Goal: Transaction & Acquisition: Purchase product/service

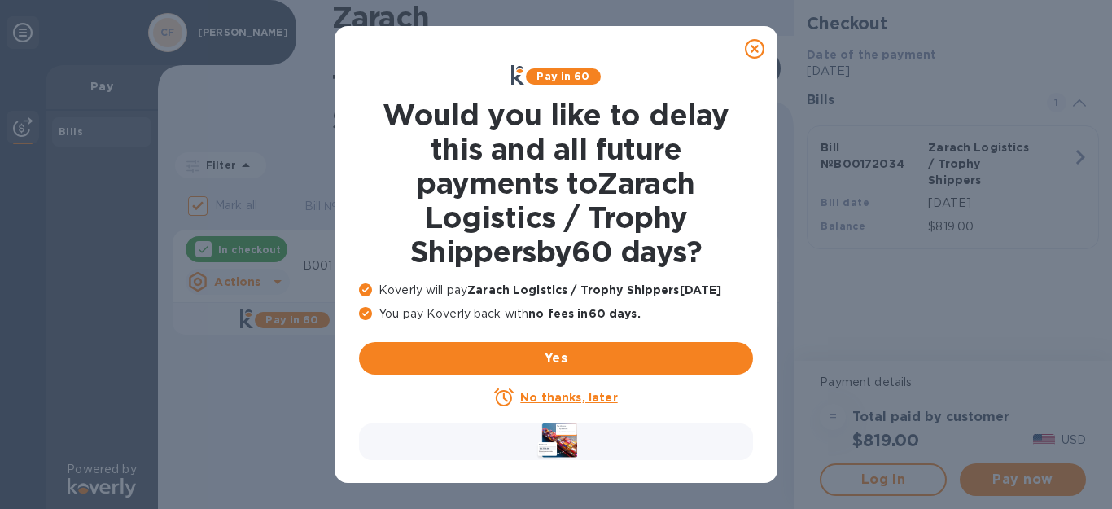
click at [751, 50] on icon at bounding box center [755, 49] width 20 height 20
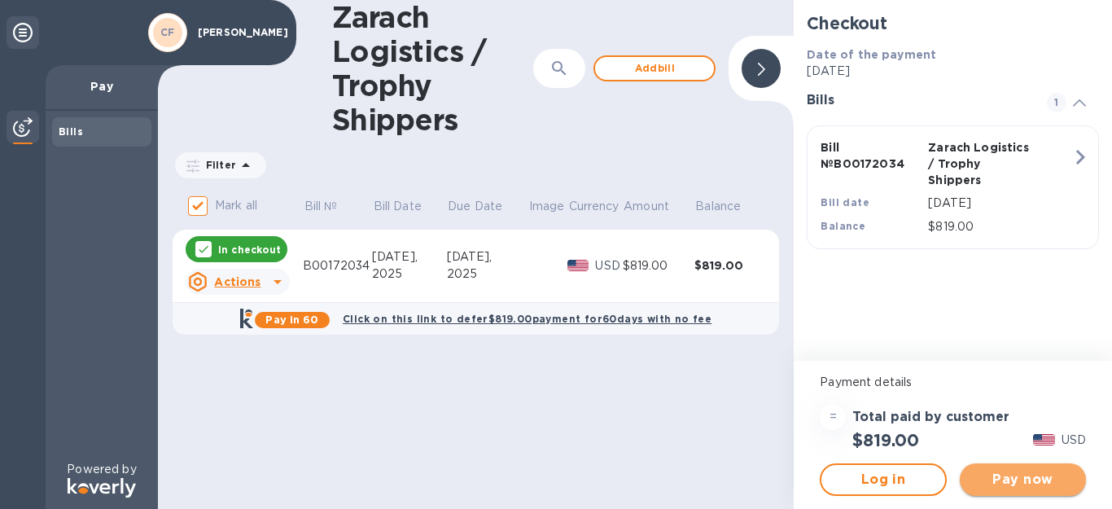
click at [1015, 465] on button "Pay now" at bounding box center [1023, 479] width 126 height 33
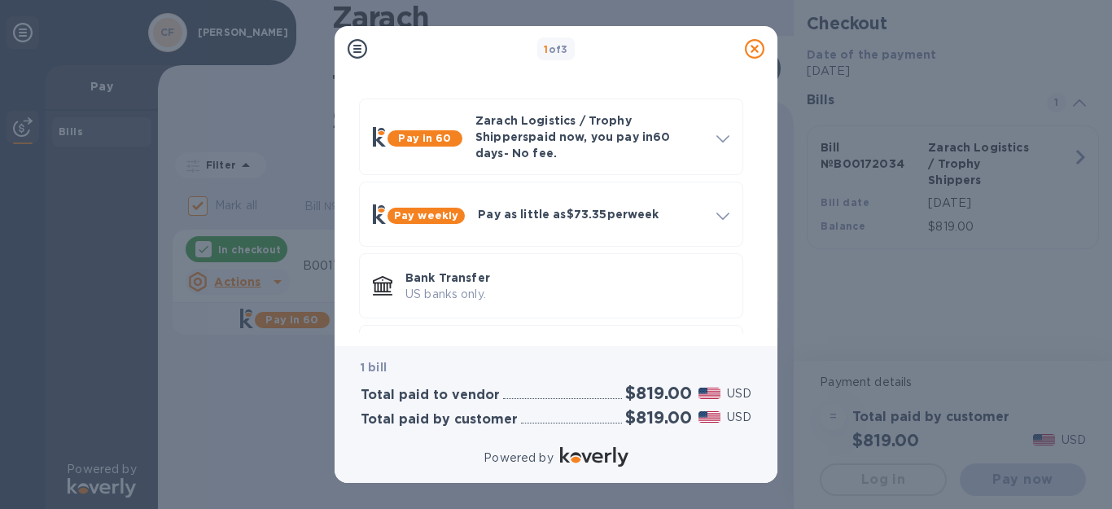
scroll to position [113, 0]
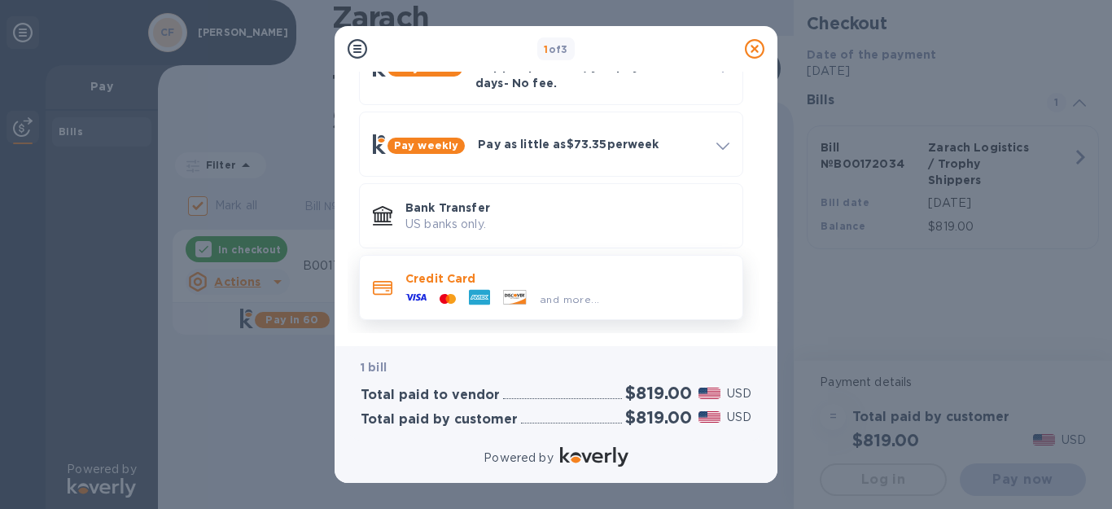
click at [488, 290] on icon at bounding box center [479, 297] width 21 height 15
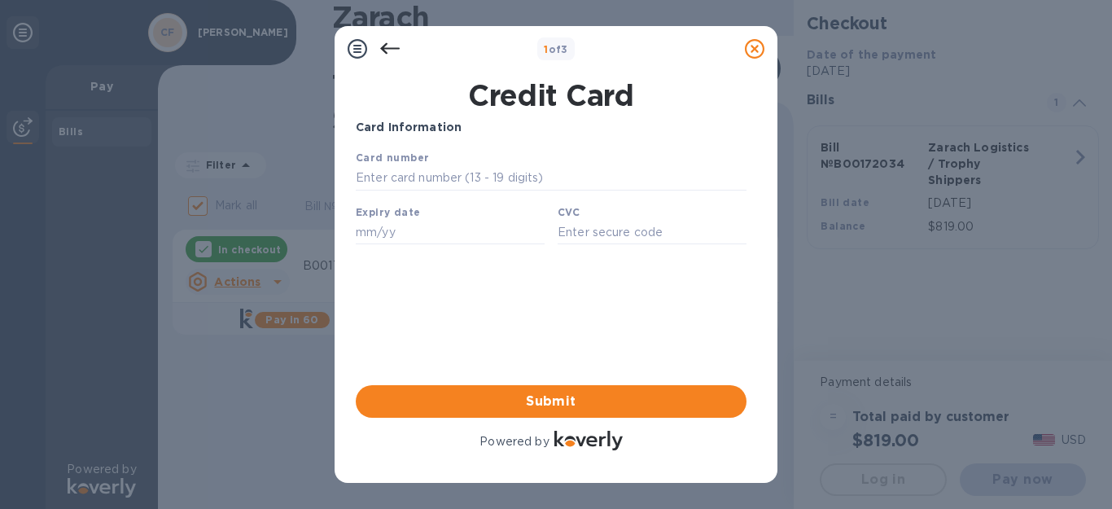
scroll to position [0, 0]
click at [479, 186] on input "text" at bounding box center [551, 178] width 391 height 24
type input "[CREDIT_CARD_NUMBER]"
click at [408, 238] on input "text" at bounding box center [450, 232] width 189 height 24
type input "06/27"
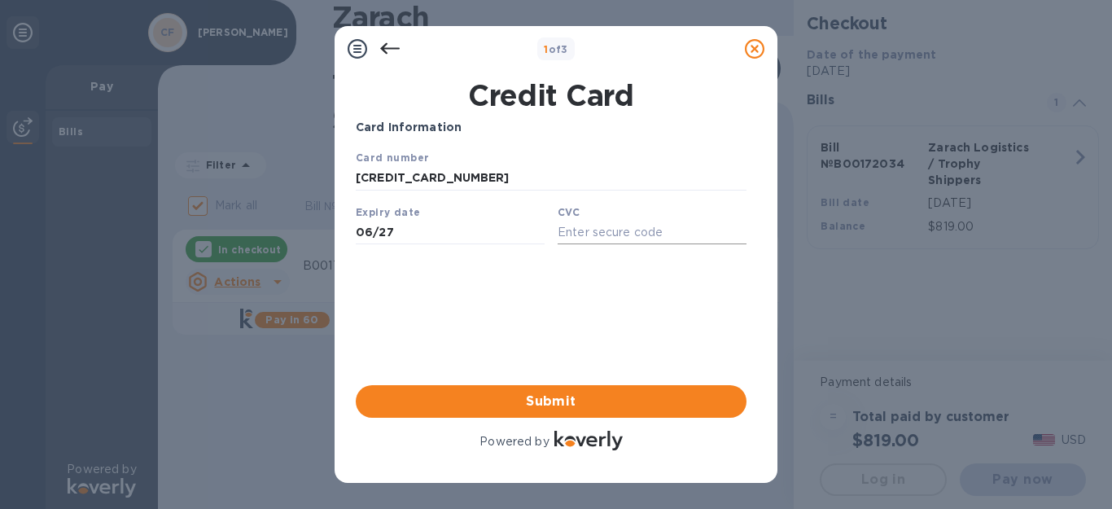
click at [598, 235] on input "text" at bounding box center [652, 232] width 189 height 24
type input "070"
click at [501, 390] on button "Submit" at bounding box center [551, 401] width 391 height 33
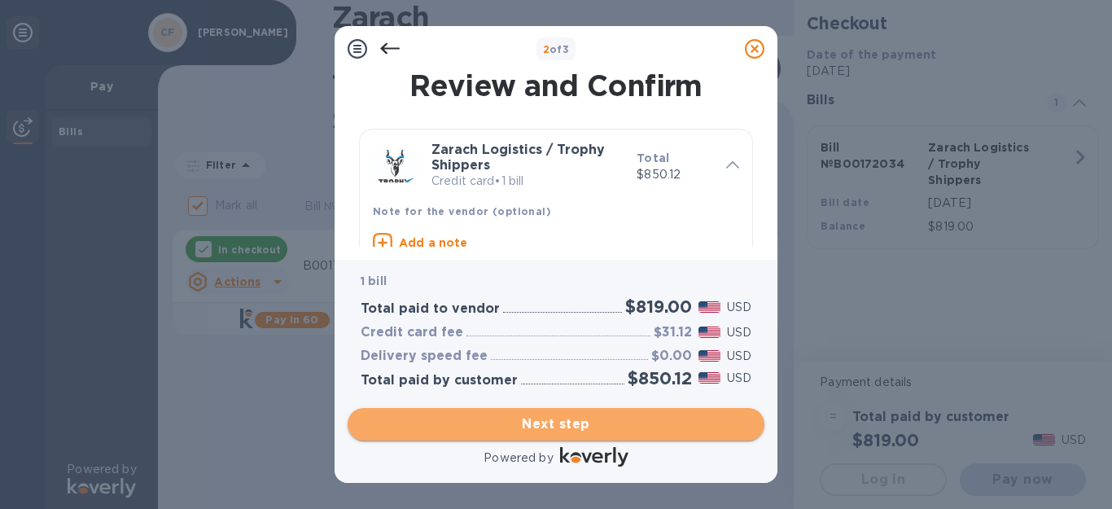
click at [615, 415] on span "Next step" at bounding box center [556, 424] width 391 height 20
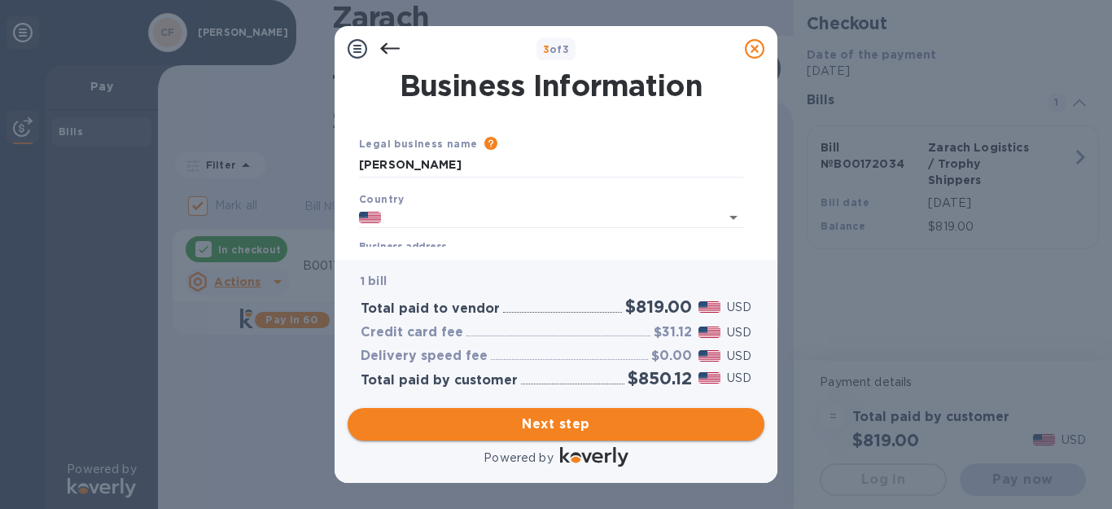
type input "[GEOGRAPHIC_DATA]"
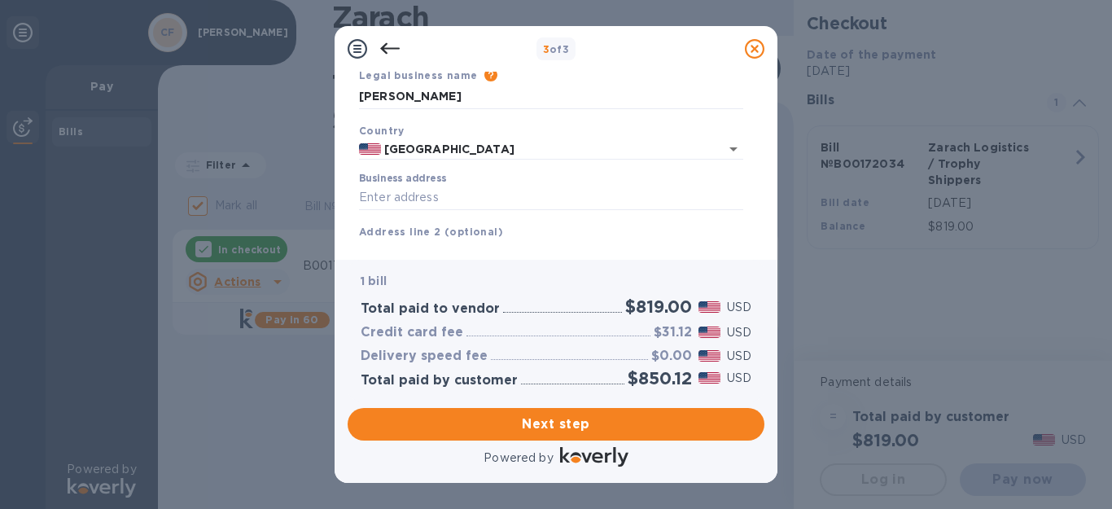
scroll to position [82, 0]
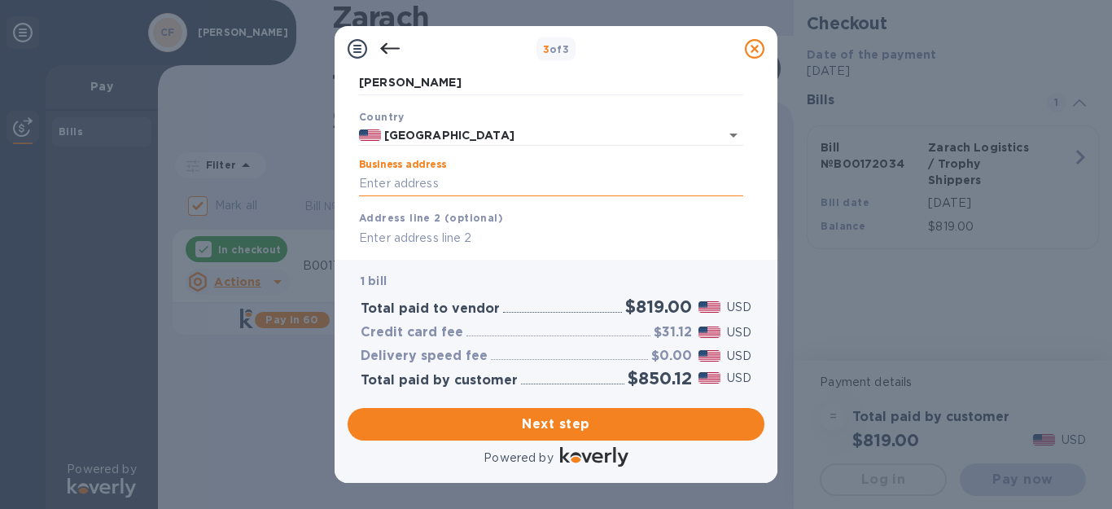
click at [533, 175] on input "Business address" at bounding box center [551, 184] width 384 height 24
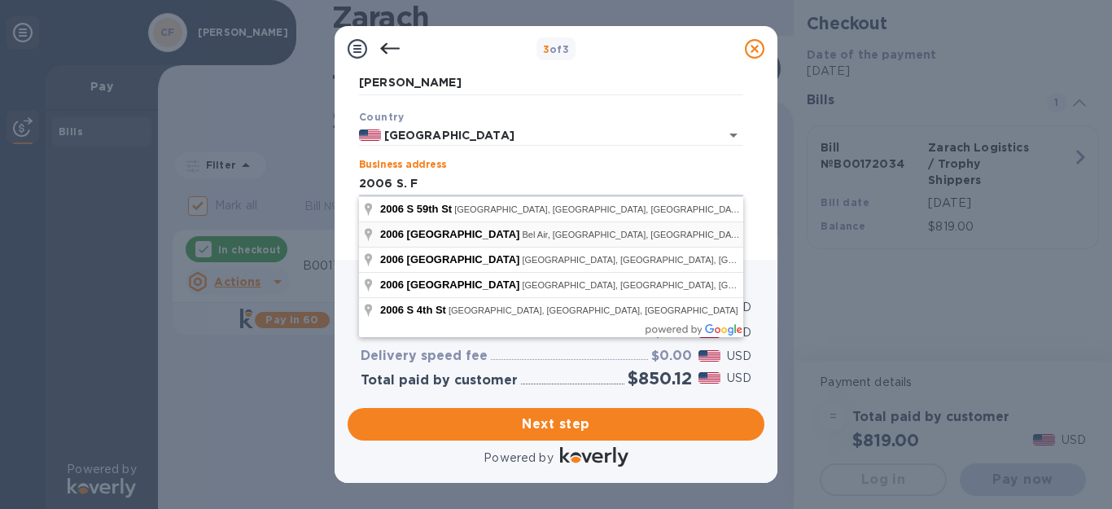
type input "2006 [GEOGRAPHIC_DATA]"
type input "Bel Air"
type input "MD"
type input "21015"
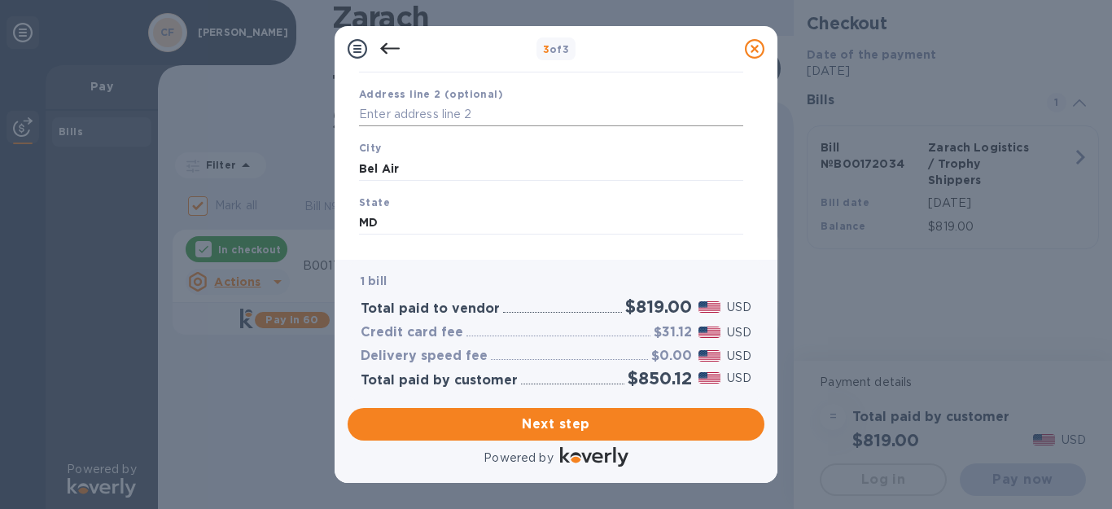
scroll to position [287, 0]
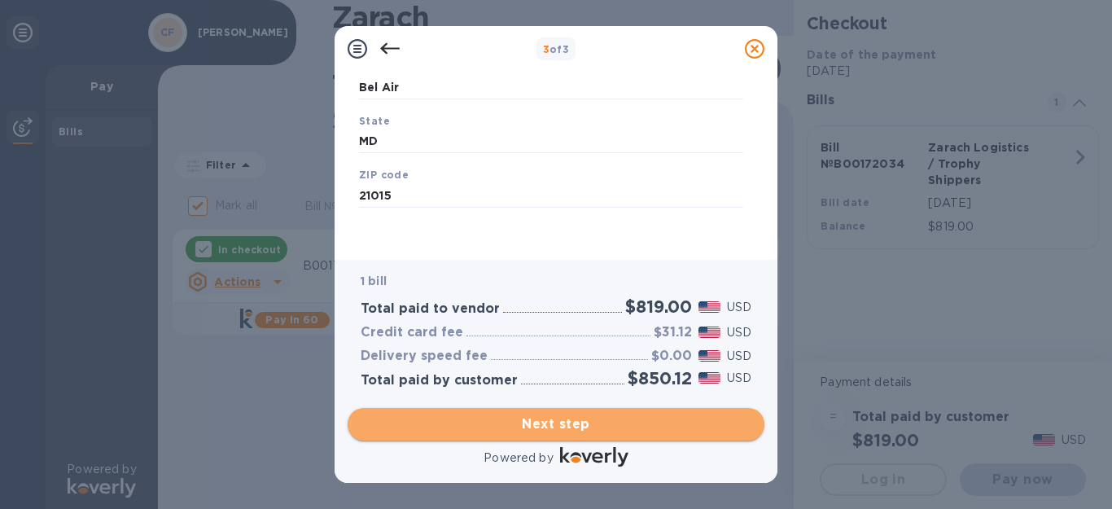
click at [530, 409] on button "Next step" at bounding box center [556, 424] width 417 height 33
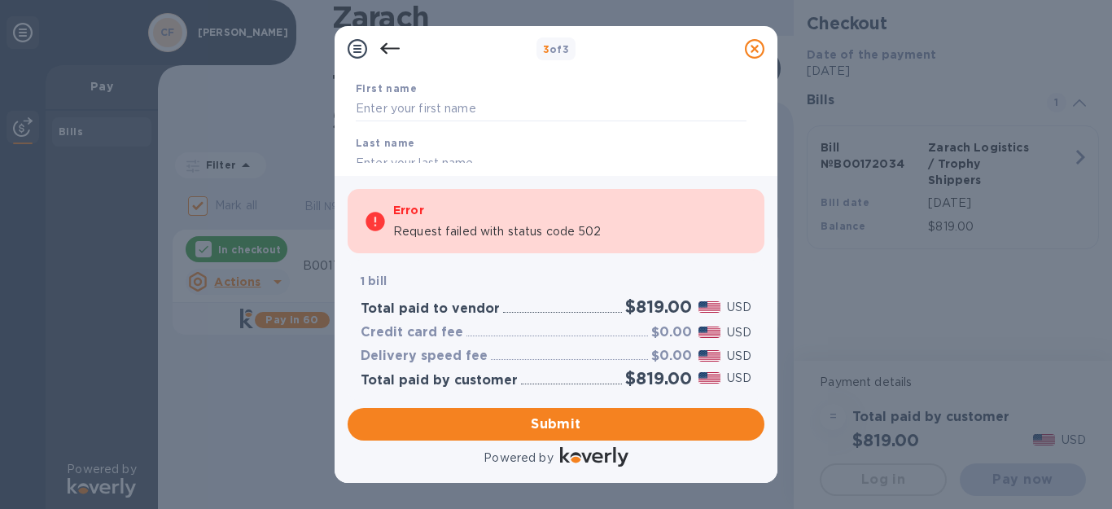
scroll to position [125, 0]
click at [499, 91] on input "text" at bounding box center [551, 80] width 391 height 24
type input "[PERSON_NAME]"
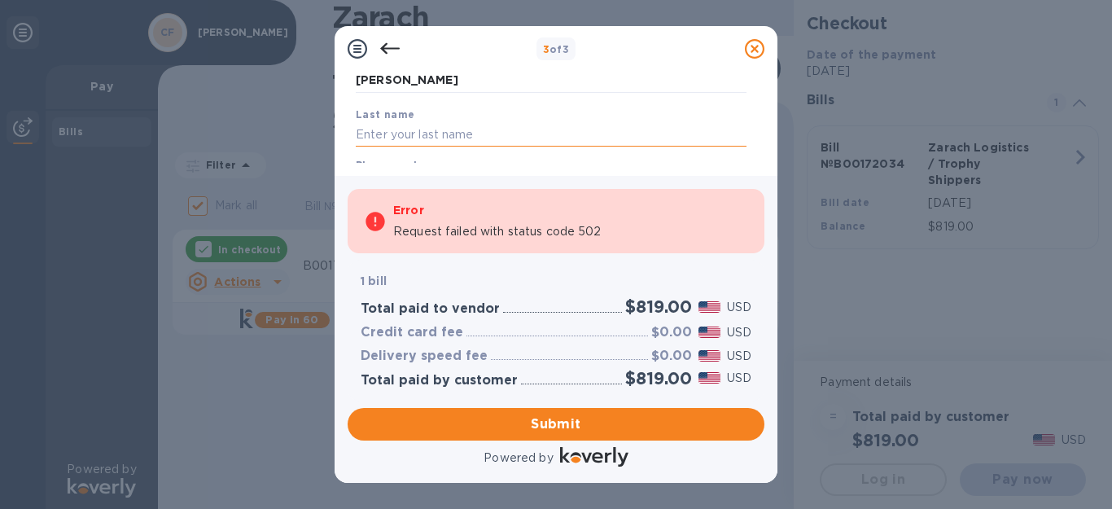
click at [475, 132] on input "text" at bounding box center [551, 134] width 391 height 24
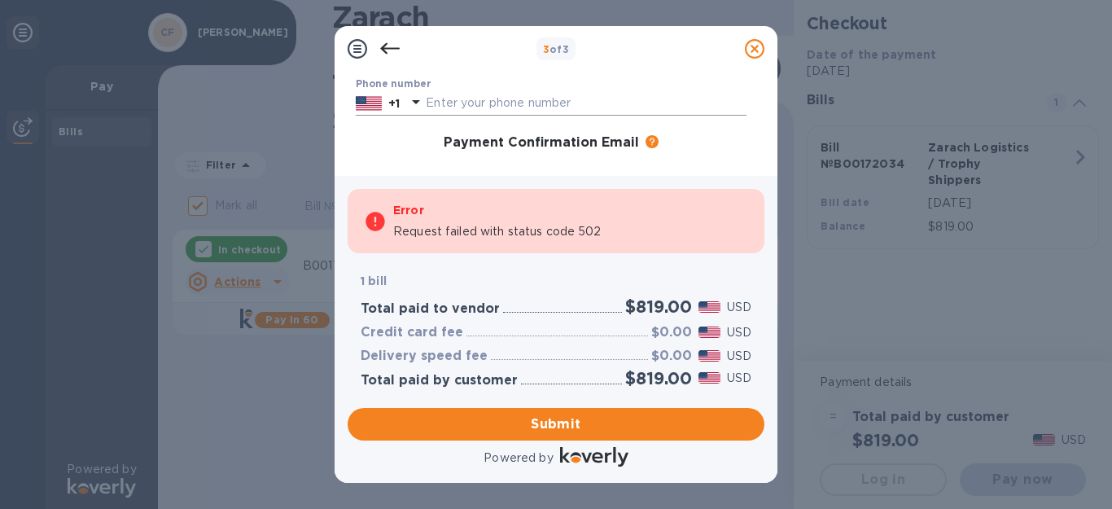
type input "[PERSON_NAME]"
click at [480, 107] on input "text" at bounding box center [586, 103] width 321 height 24
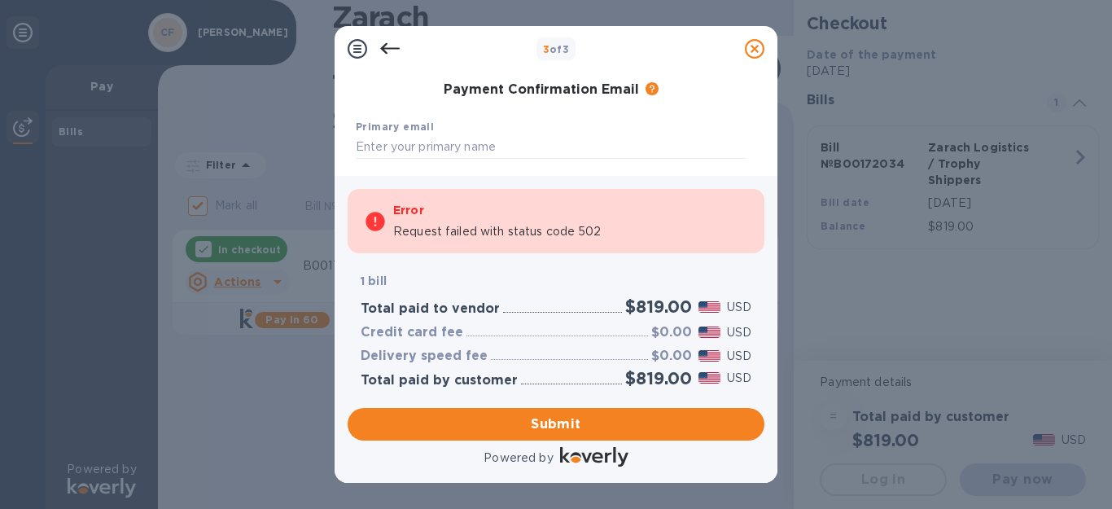
scroll to position [287, 0]
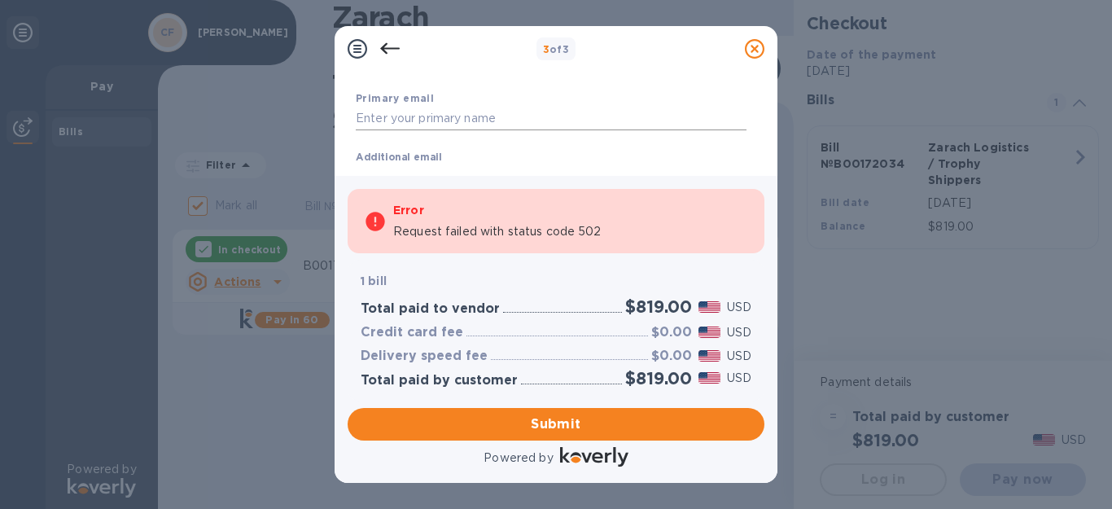
type input "4109378746"
click at [480, 112] on input "text" at bounding box center [551, 119] width 391 height 24
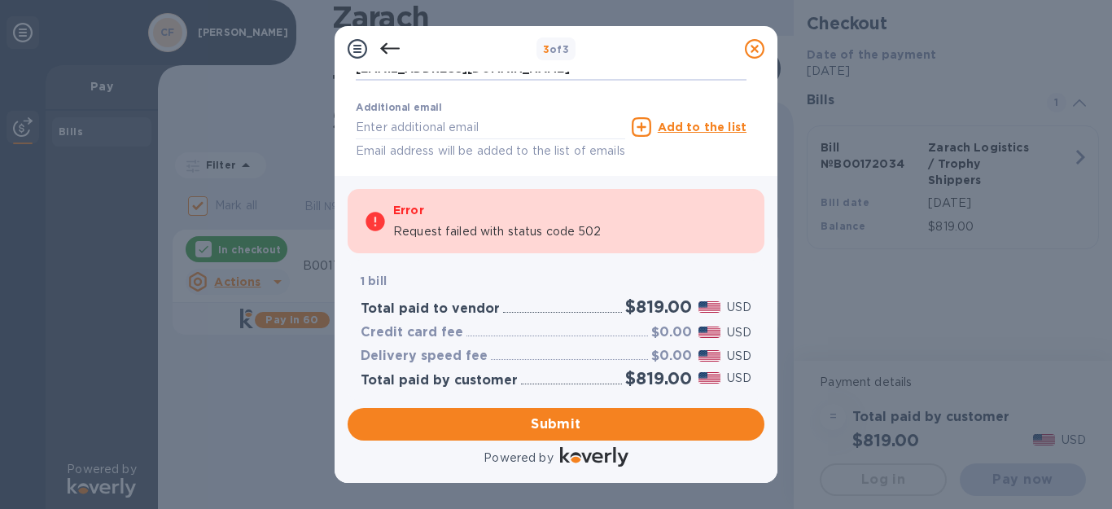
scroll to position [407, 0]
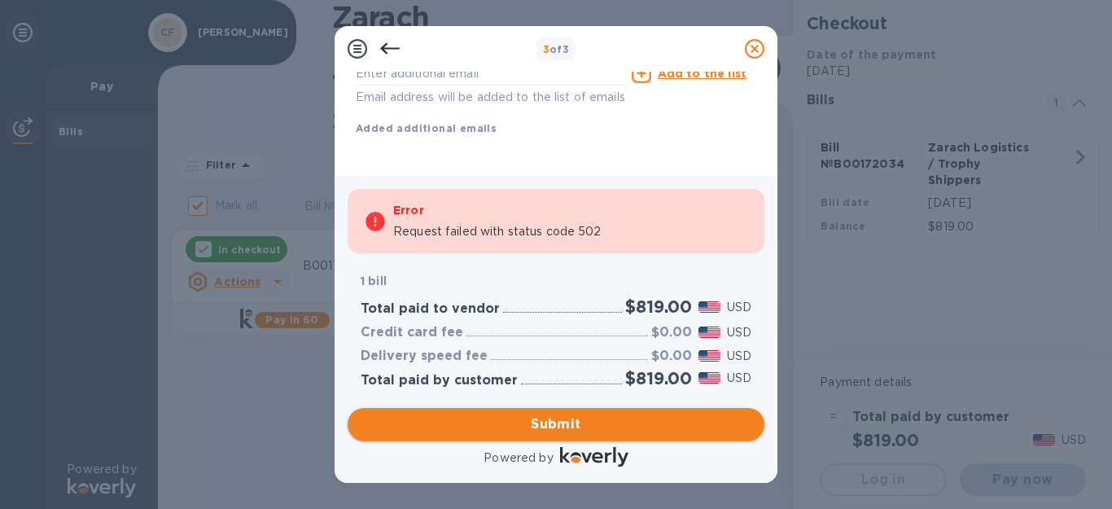
type input "[EMAIL_ADDRESS][DOMAIN_NAME]"
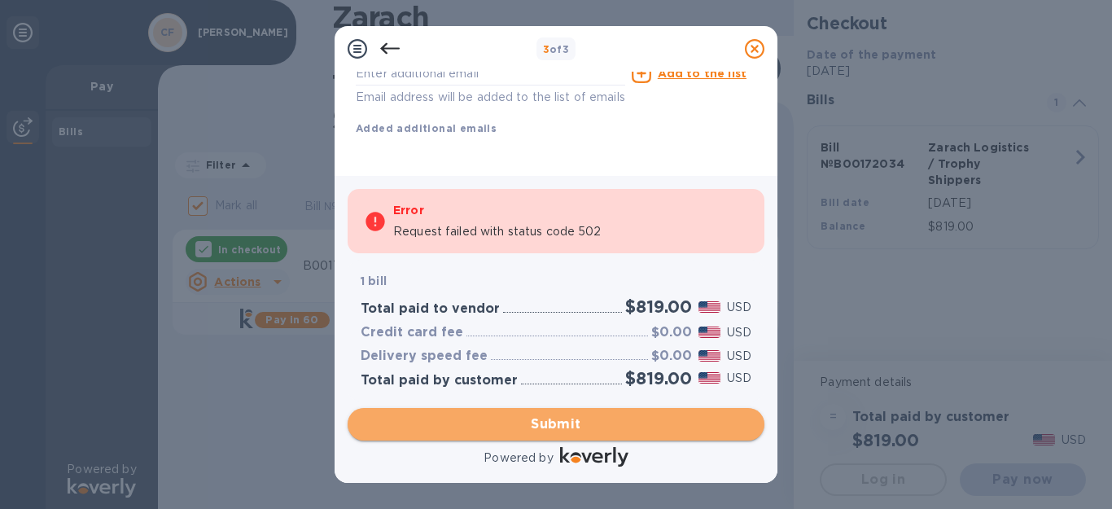
click at [570, 421] on span "Submit" at bounding box center [556, 424] width 391 height 20
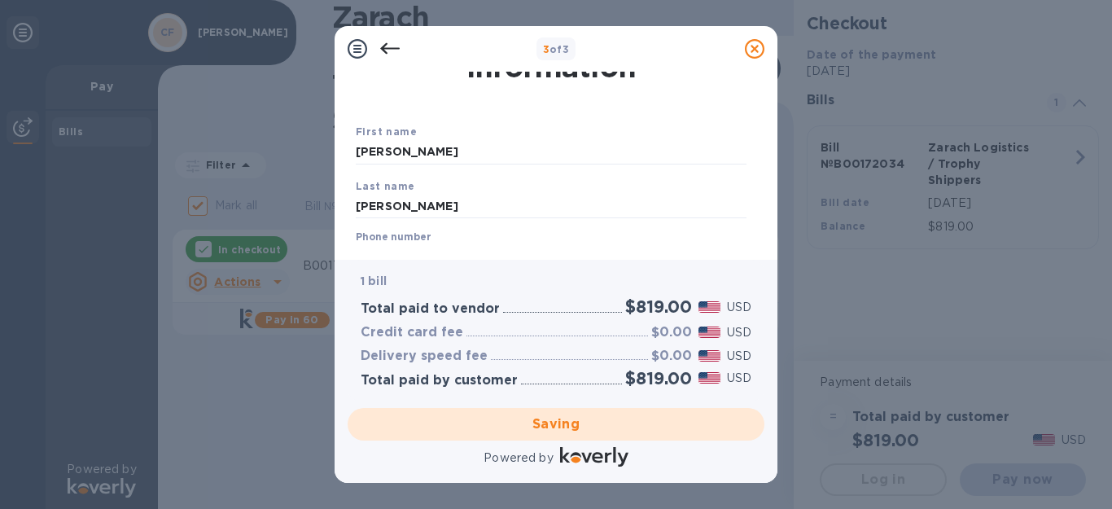
scroll to position [81, 0]
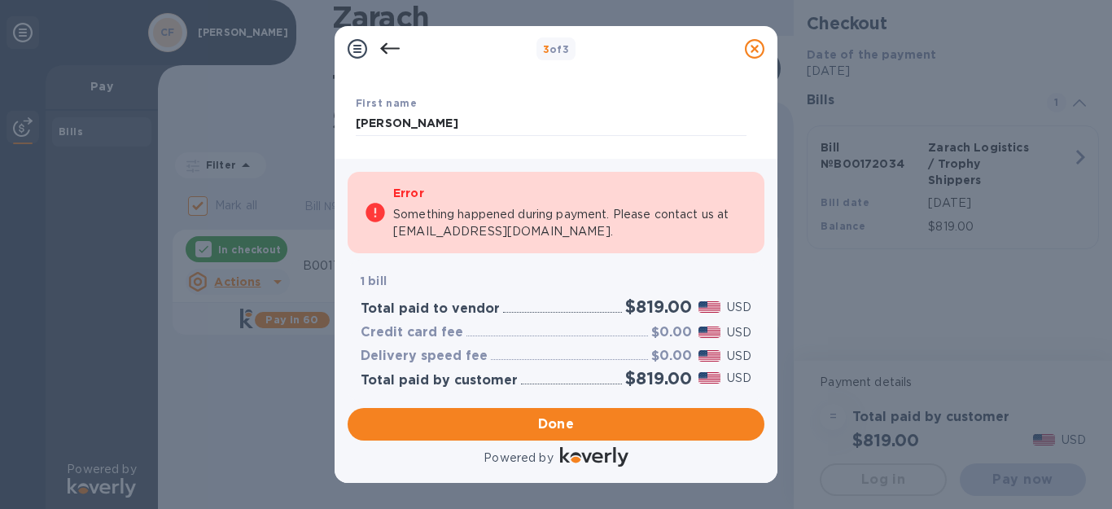
checkbox input "false"
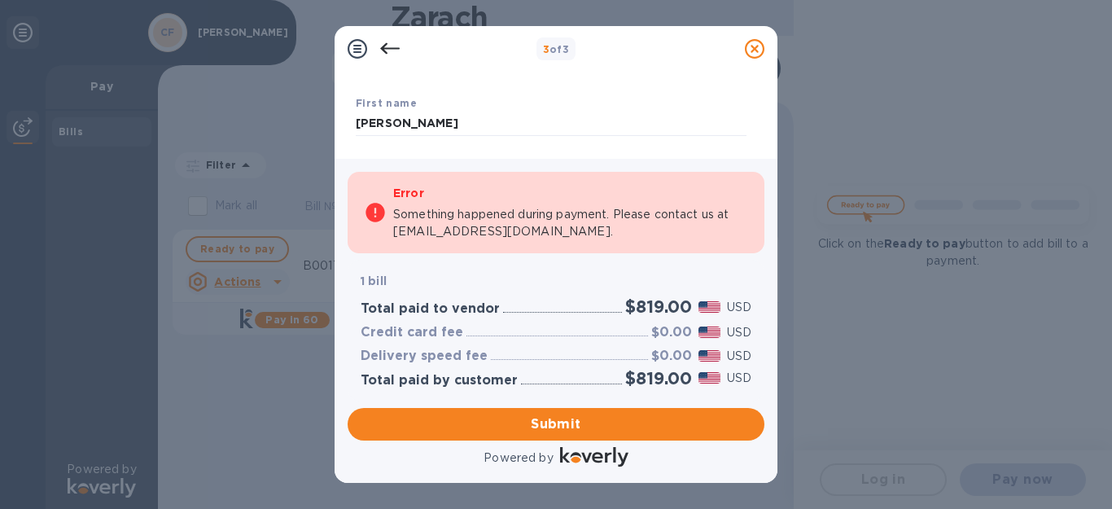
click at [757, 48] on icon at bounding box center [755, 49] width 20 height 20
